Goal: Information Seeking & Learning: Learn about a topic

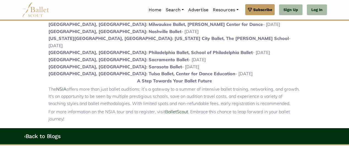
scroll to position [360, 0]
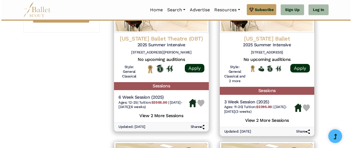
scroll to position [456, 0]
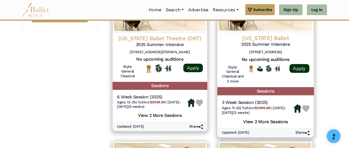
click at [261, 40] on h4 "Colorado Ballet" at bounding box center [264, 37] width 87 height 7
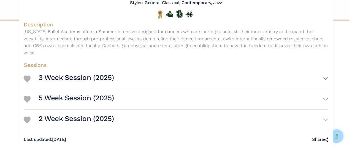
scroll to position [72, 0]
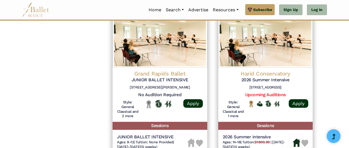
scroll to position [749, 0]
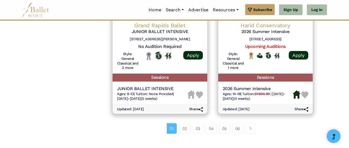
scroll to position [808, 0]
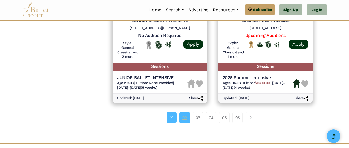
click at [183, 117] on link "02" at bounding box center [184, 117] width 10 height 11
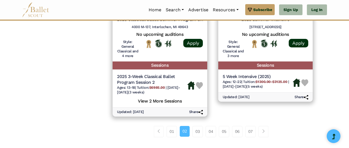
scroll to position [805, 0]
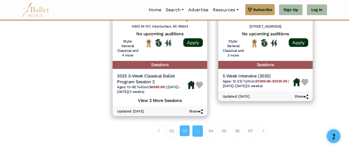
click at [197, 130] on link "03" at bounding box center [197, 130] width 10 height 11
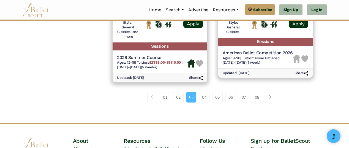
scroll to position [845, 0]
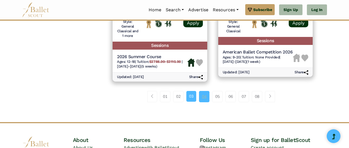
click at [205, 94] on link "04" at bounding box center [204, 96] width 10 height 11
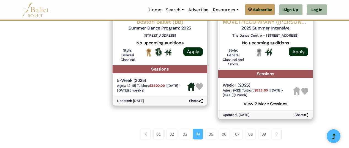
scroll to position [801, 0]
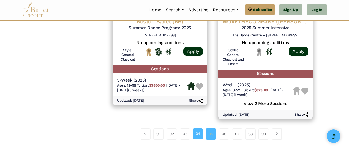
click at [212, 134] on link "05" at bounding box center [210, 133] width 10 height 11
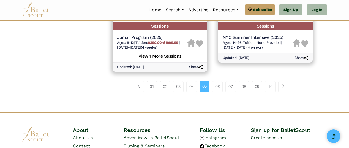
scroll to position [872, 0]
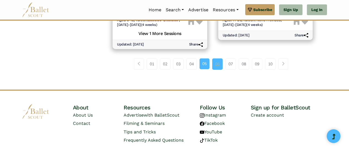
click at [218, 62] on link "06" at bounding box center [217, 63] width 10 height 11
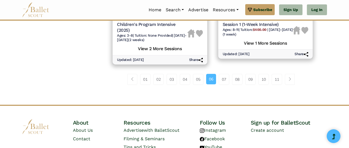
scroll to position [874, 0]
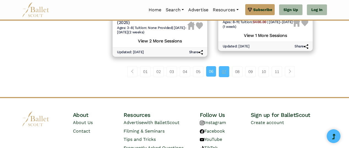
click at [223, 73] on link "07" at bounding box center [224, 71] width 10 height 11
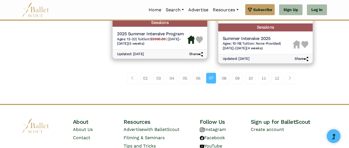
scroll to position [870, 0]
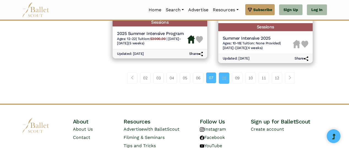
click at [223, 78] on link "08" at bounding box center [224, 77] width 10 height 11
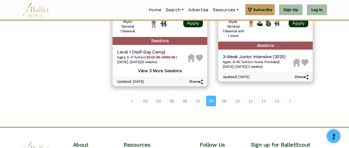
scroll to position [839, 0]
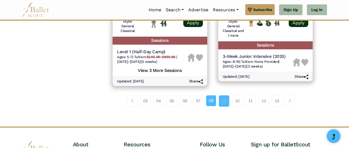
click at [224, 95] on link "09" at bounding box center [224, 100] width 10 height 11
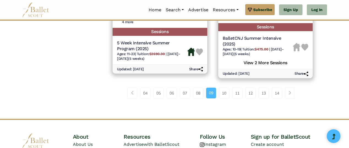
scroll to position [833, 0]
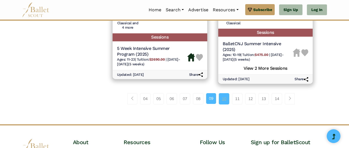
click at [225, 97] on link "10" at bounding box center [224, 98] width 10 height 11
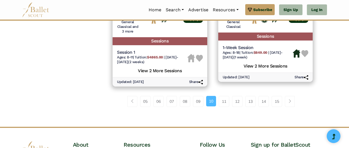
scroll to position [854, 0]
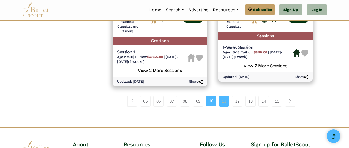
click at [225, 101] on link "11" at bounding box center [224, 100] width 10 height 11
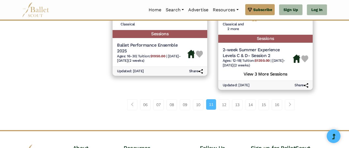
scroll to position [850, 0]
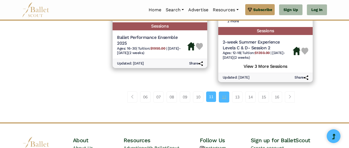
click at [223, 98] on link "12" at bounding box center [224, 96] width 10 height 11
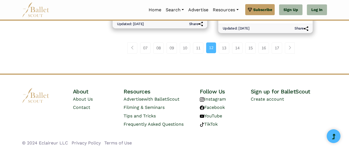
scroll to position [887, 0]
